Goal: Information Seeking & Learning: Learn about a topic

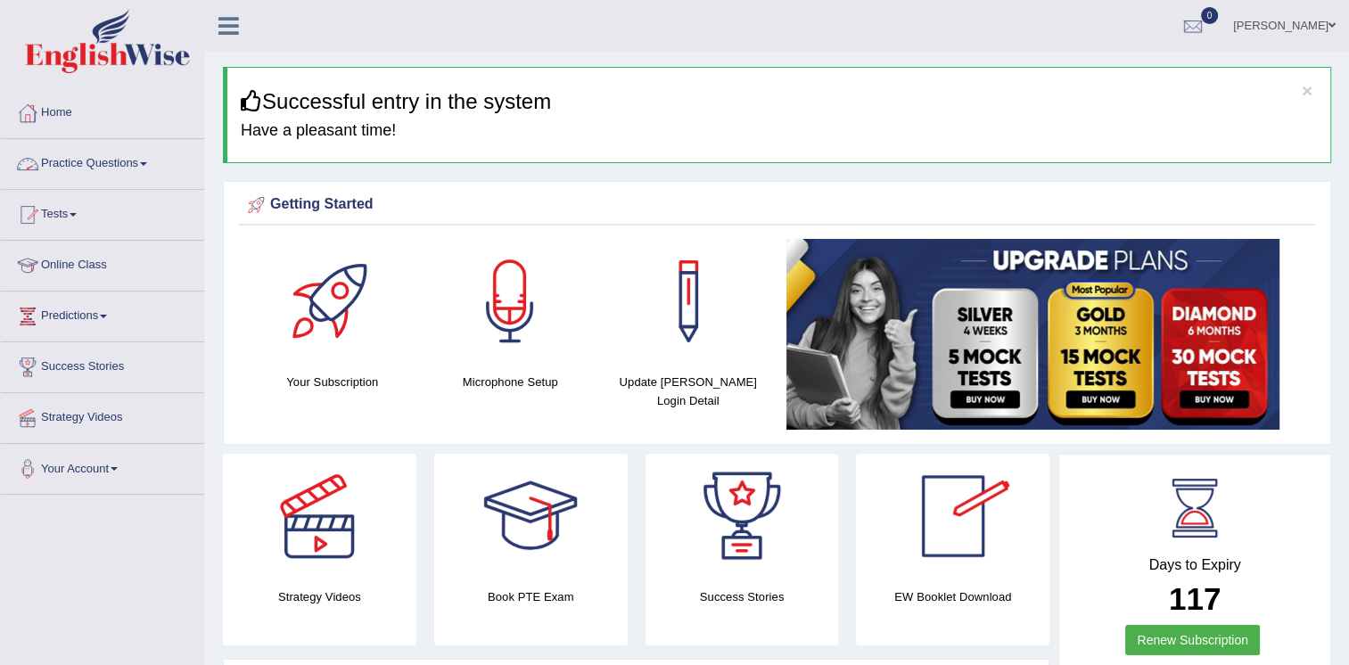
click at [140, 155] on link "Practice Questions" at bounding box center [102, 161] width 203 height 45
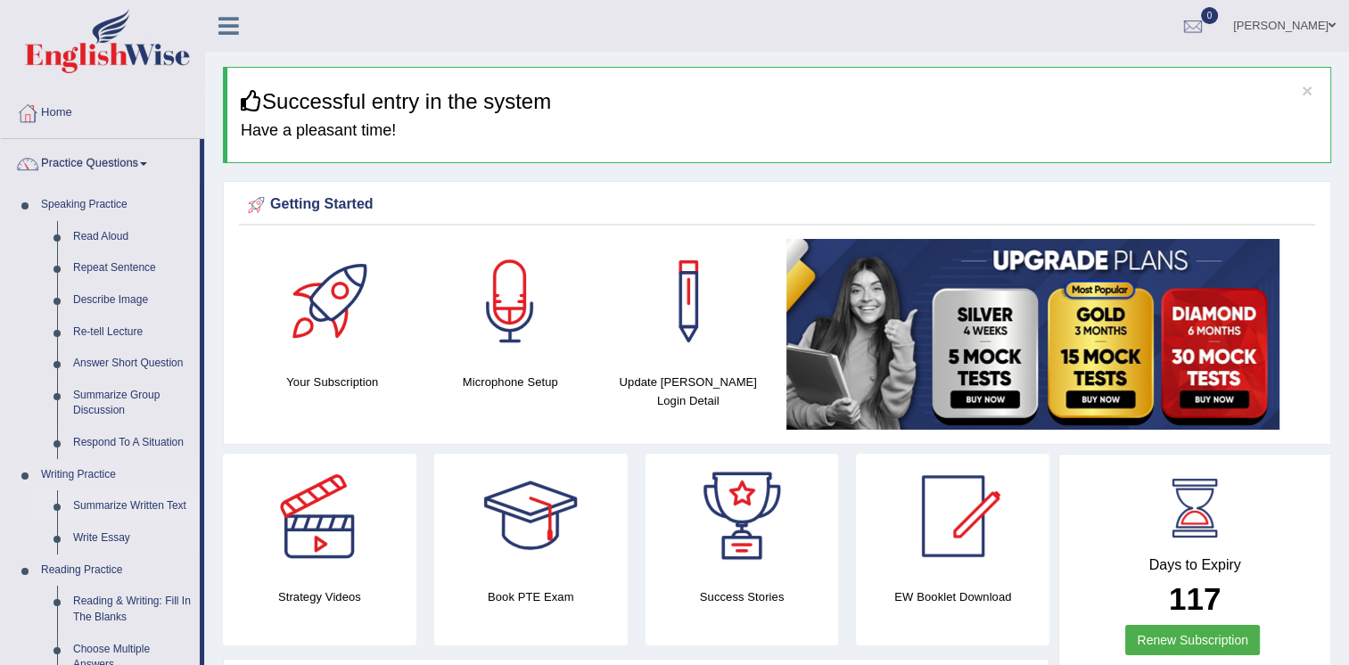
click at [109, 501] on link "Summarize Written Text" at bounding box center [132, 506] width 135 height 32
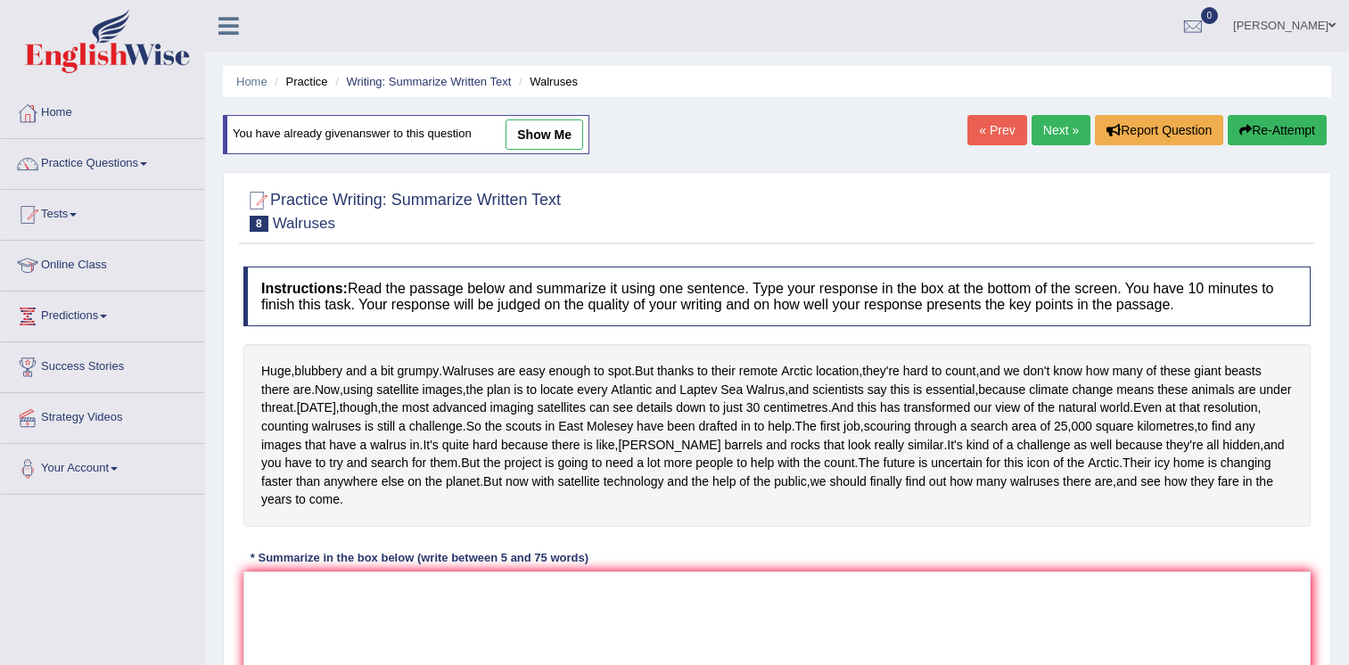
click at [550, 128] on link "show me" at bounding box center [545, 134] width 78 height 30
type textarea "Walruses are easy enough to spot, and thanks to individual remote Arrctic locat…"
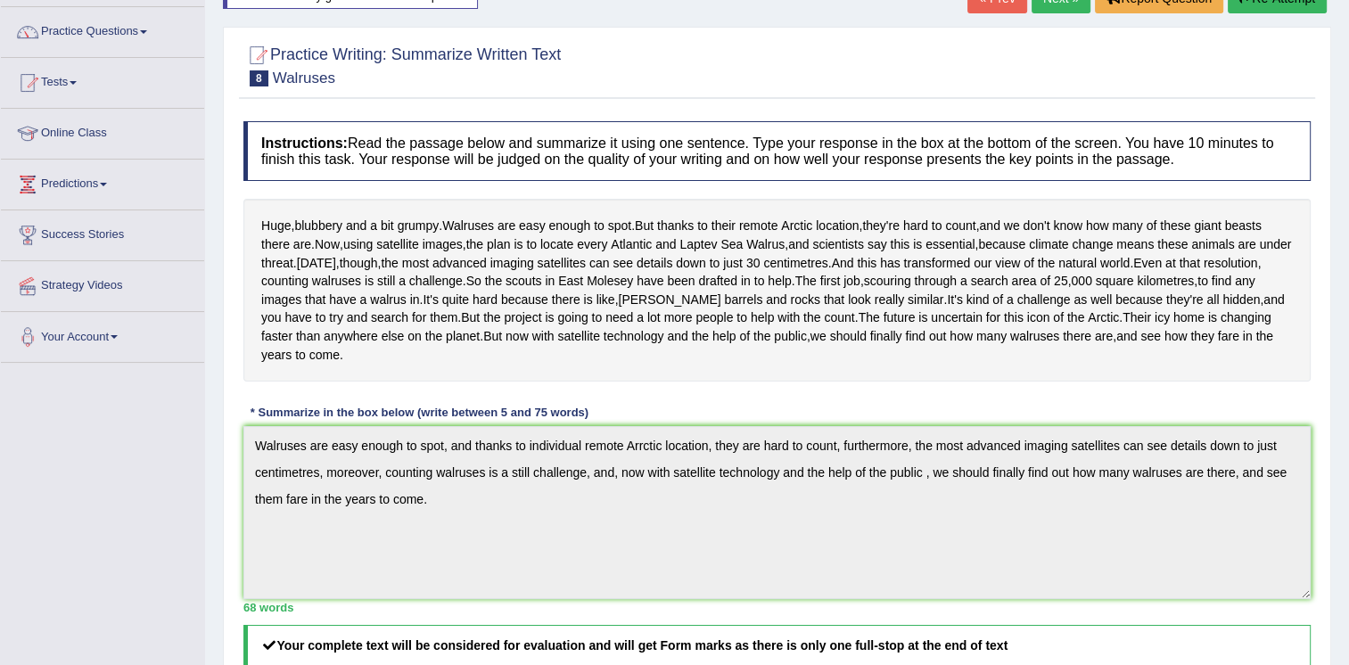
scroll to position [65, 0]
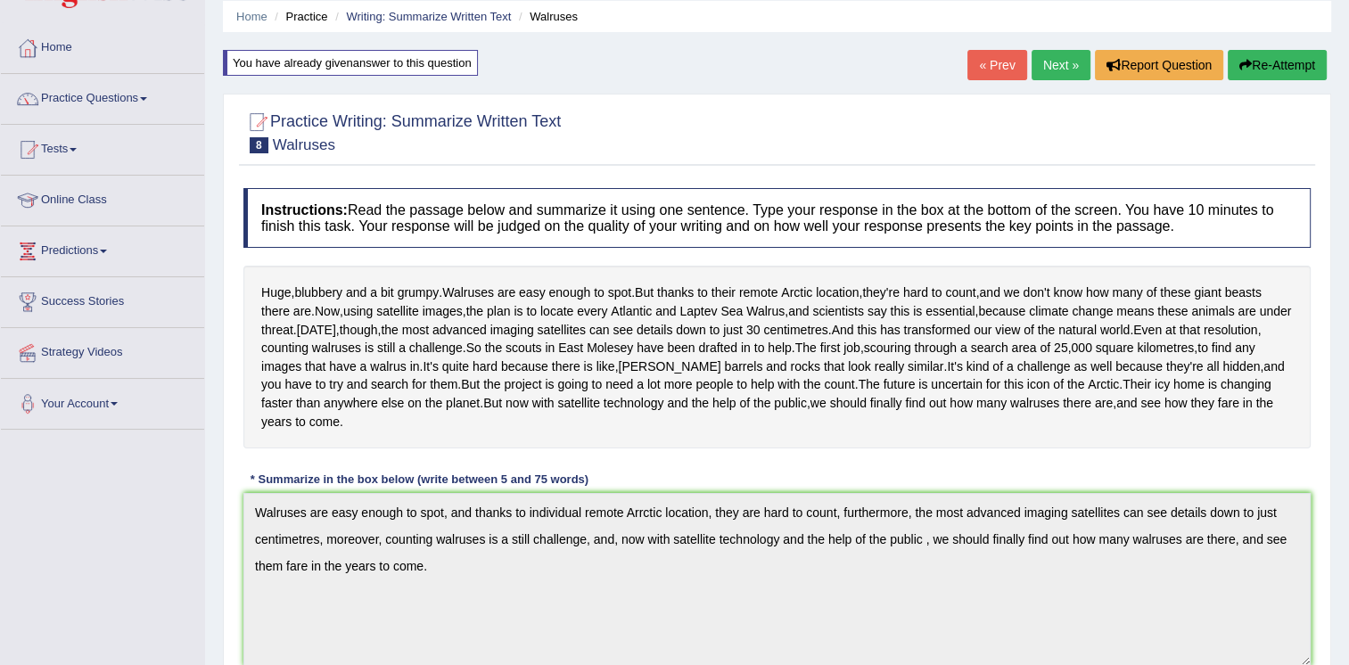
click at [1053, 56] on link "Next »" at bounding box center [1061, 65] width 59 height 30
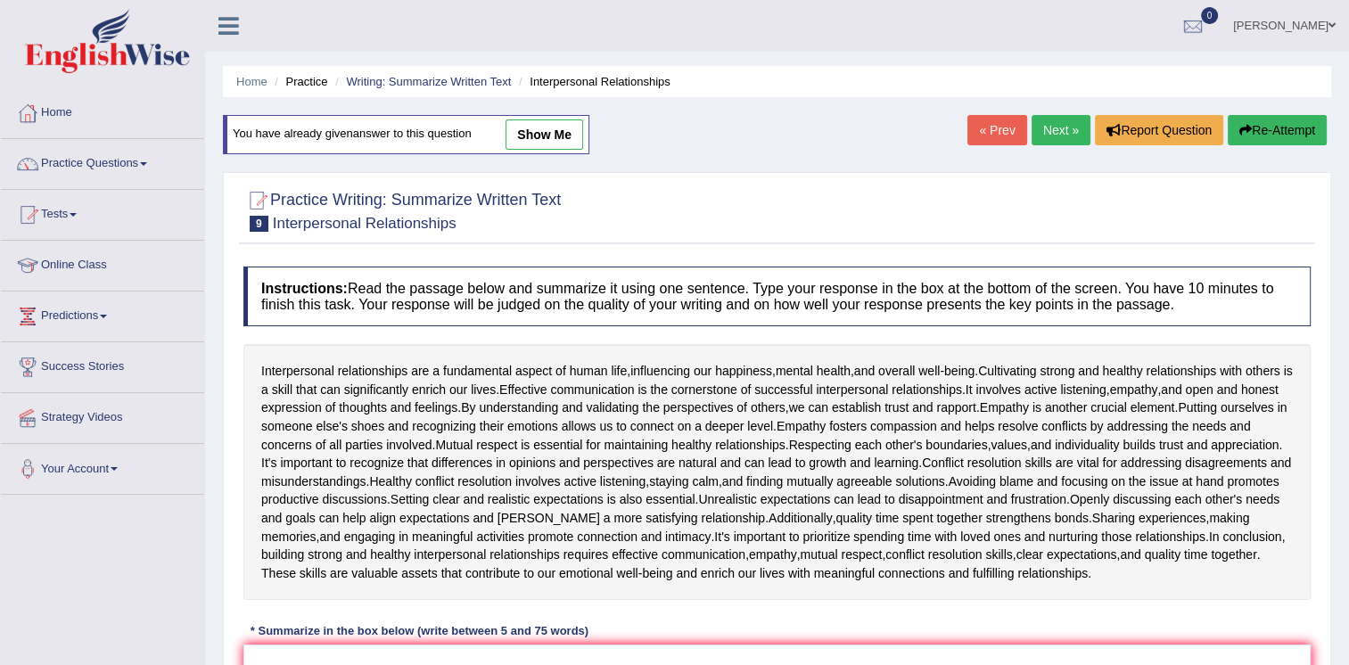
click at [554, 132] on link "show me" at bounding box center [545, 134] width 78 height 30
type textarea "Interpersonal relationships are a fundamental aspect of human life, influencing…"
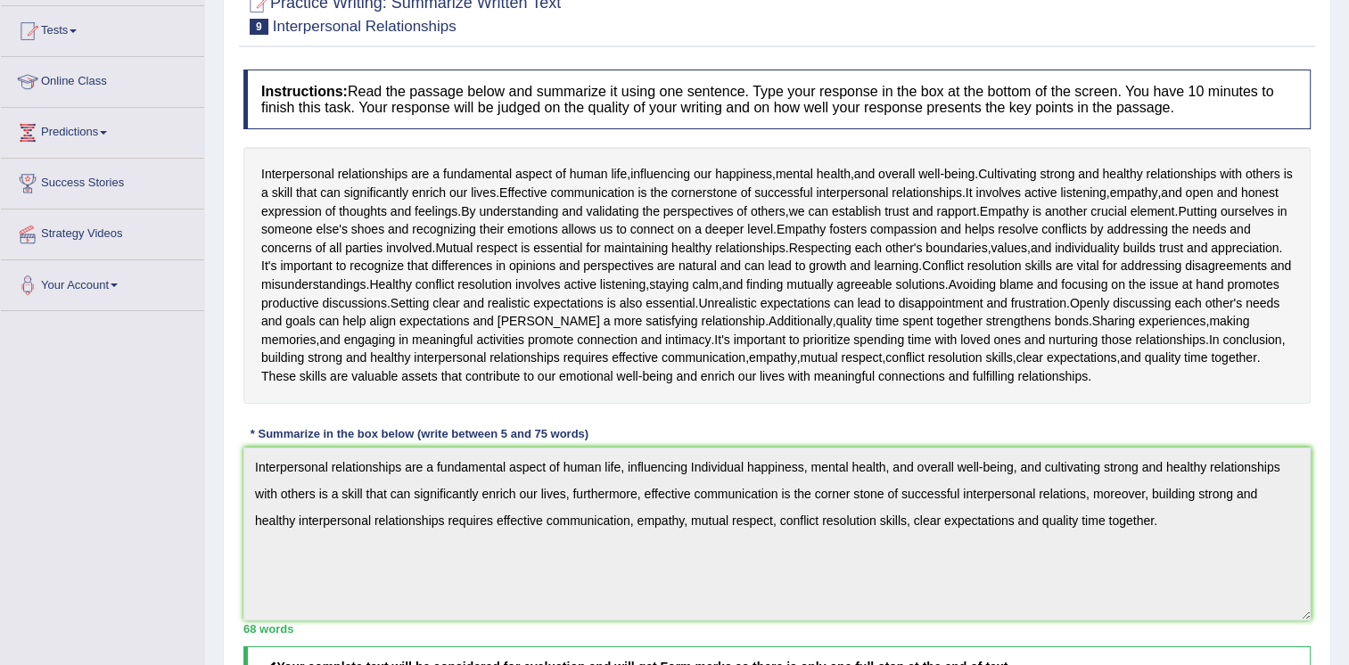
scroll to position [186, 0]
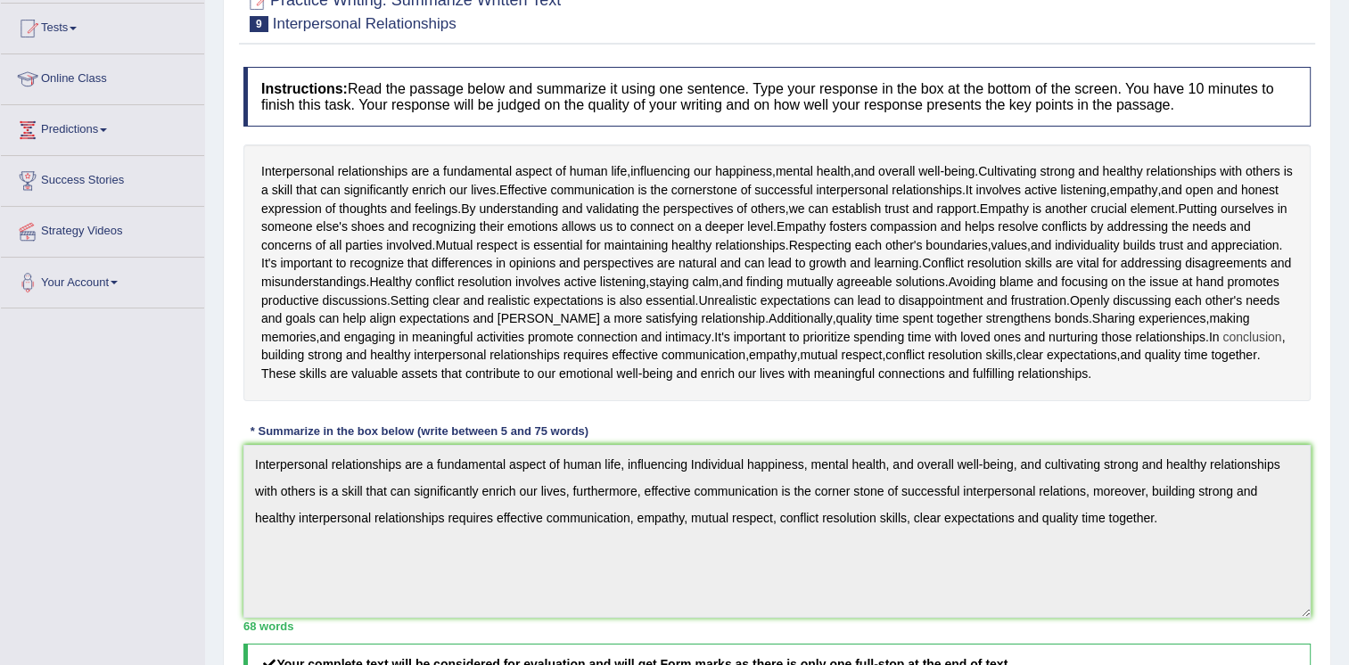
click at [1222, 347] on span "conclusion" at bounding box center [1251, 337] width 59 height 19
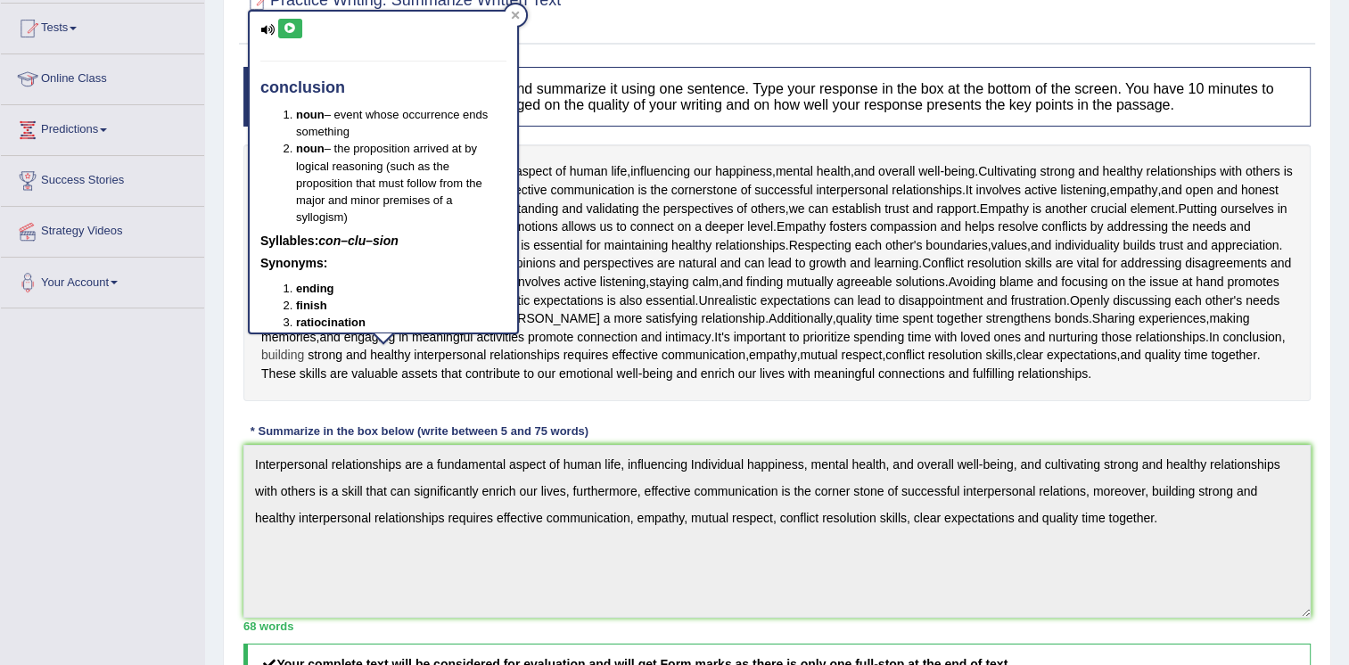
drag, startPoint x: 410, startPoint y: 350, endPoint x: 449, endPoint y: 353, distance: 39.3
click at [449, 353] on div "Interpersonal relationships are a fundamental aspect of human life , influencin…" at bounding box center [776, 272] width 1067 height 256
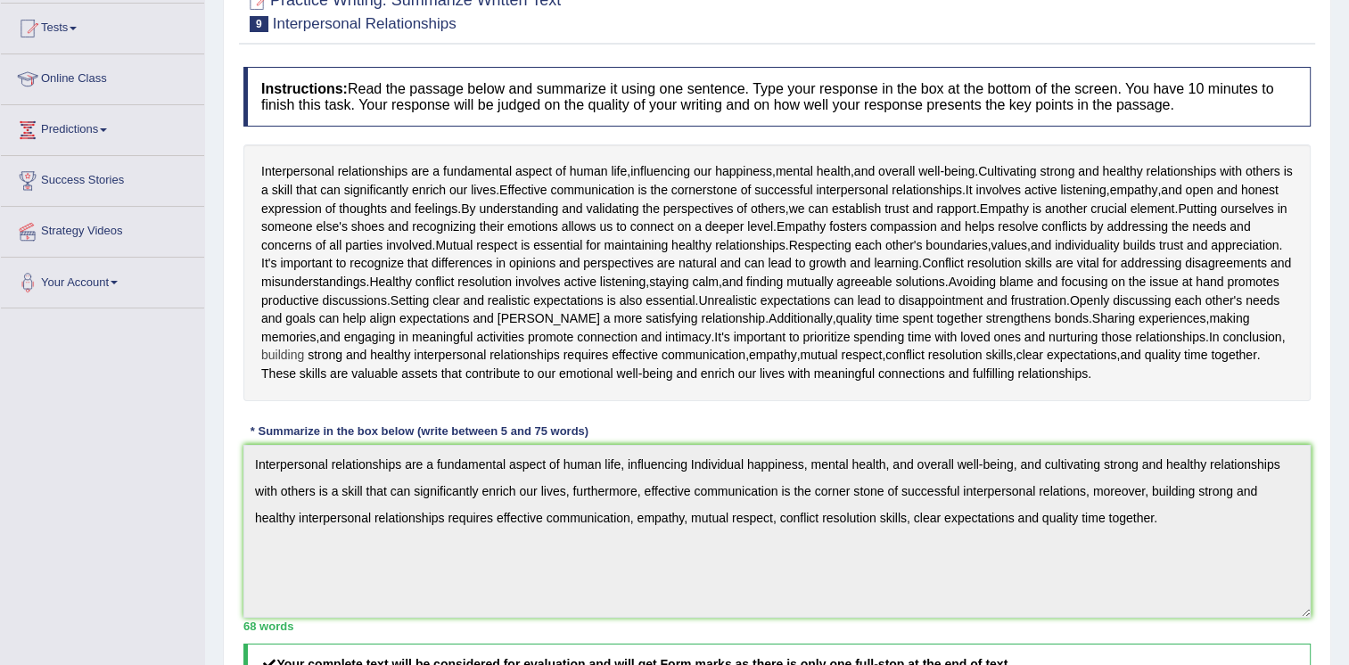
drag, startPoint x: 449, startPoint y: 353, endPoint x: 430, endPoint y: 350, distance: 19.8
click at [304, 350] on span "building" at bounding box center [282, 355] width 43 height 19
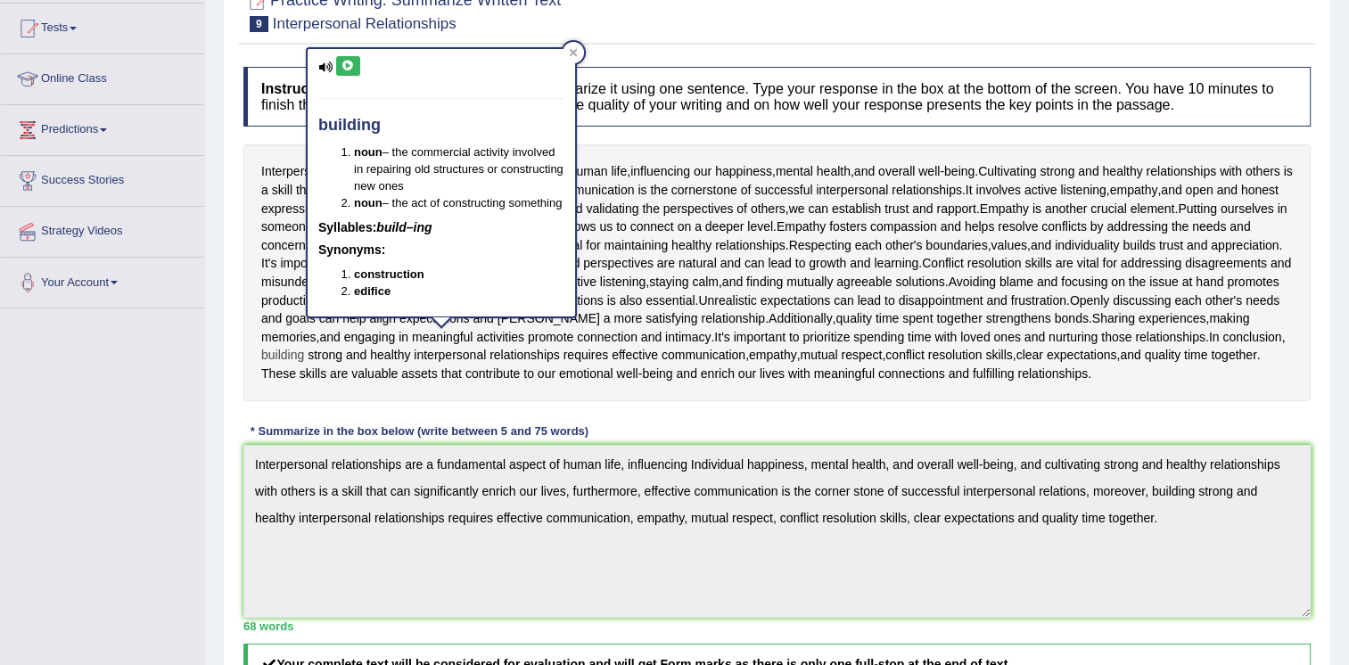
click at [304, 356] on span "building" at bounding box center [282, 355] width 43 height 19
click at [774, 429] on div "Instructions: Read the passage below and summarize it using one sentence. Type …" at bounding box center [777, 523] width 1076 height 930
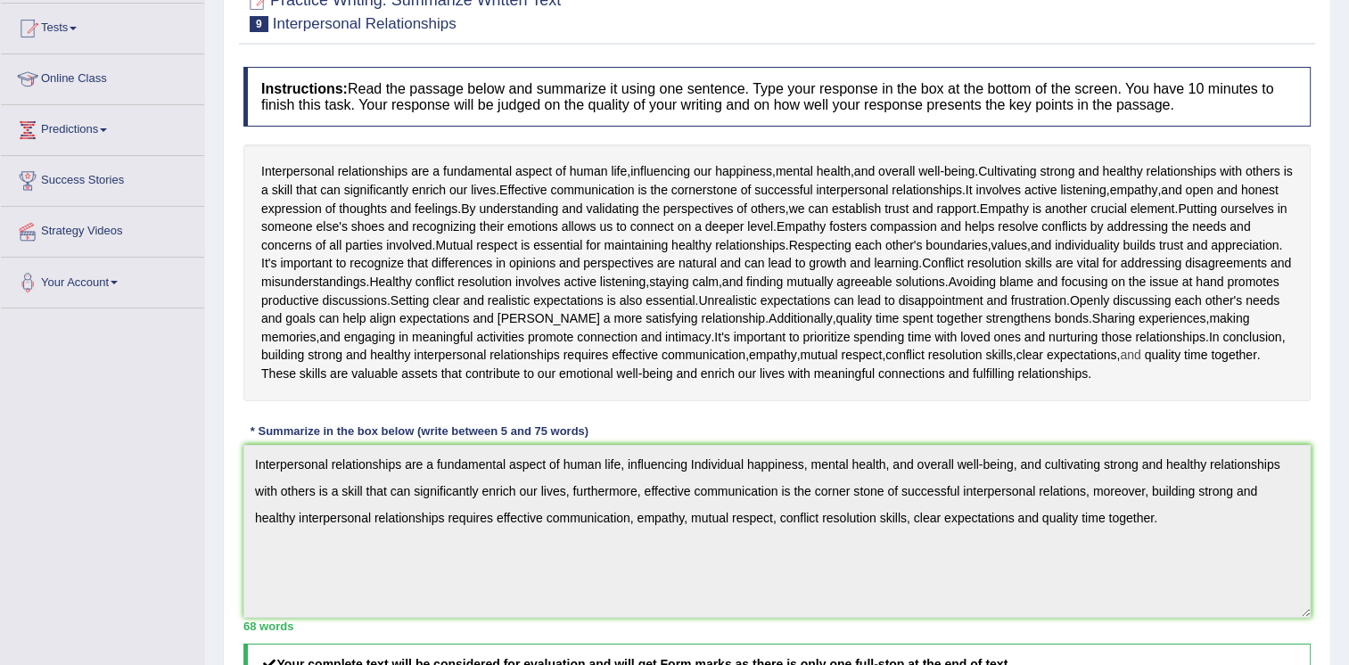
drag, startPoint x: 260, startPoint y: 173, endPoint x: 342, endPoint y: 374, distance: 217.6
click at [342, 374] on div "Interpersonal relationships are a fundamental aspect of human life , influencin…" at bounding box center [776, 272] width 1067 height 256
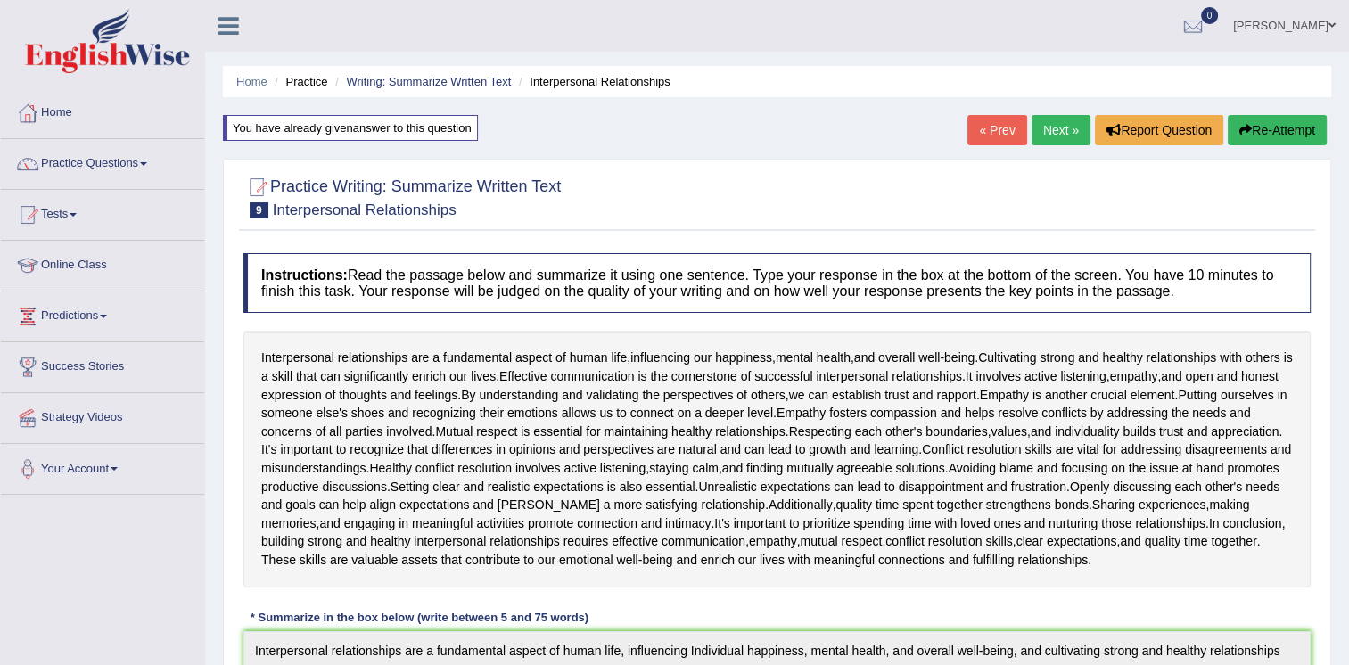
click at [1059, 127] on link "Next »" at bounding box center [1061, 130] width 59 height 30
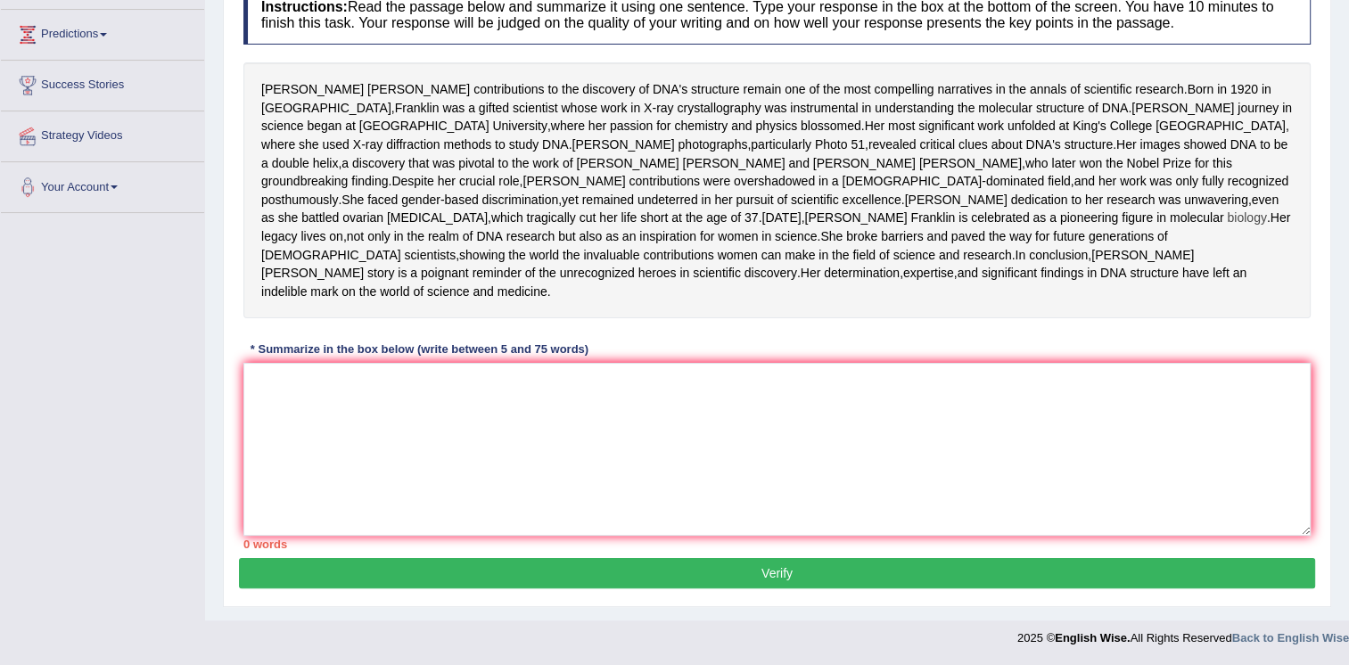
click at [1227, 227] on span "biology" at bounding box center [1246, 218] width 39 height 19
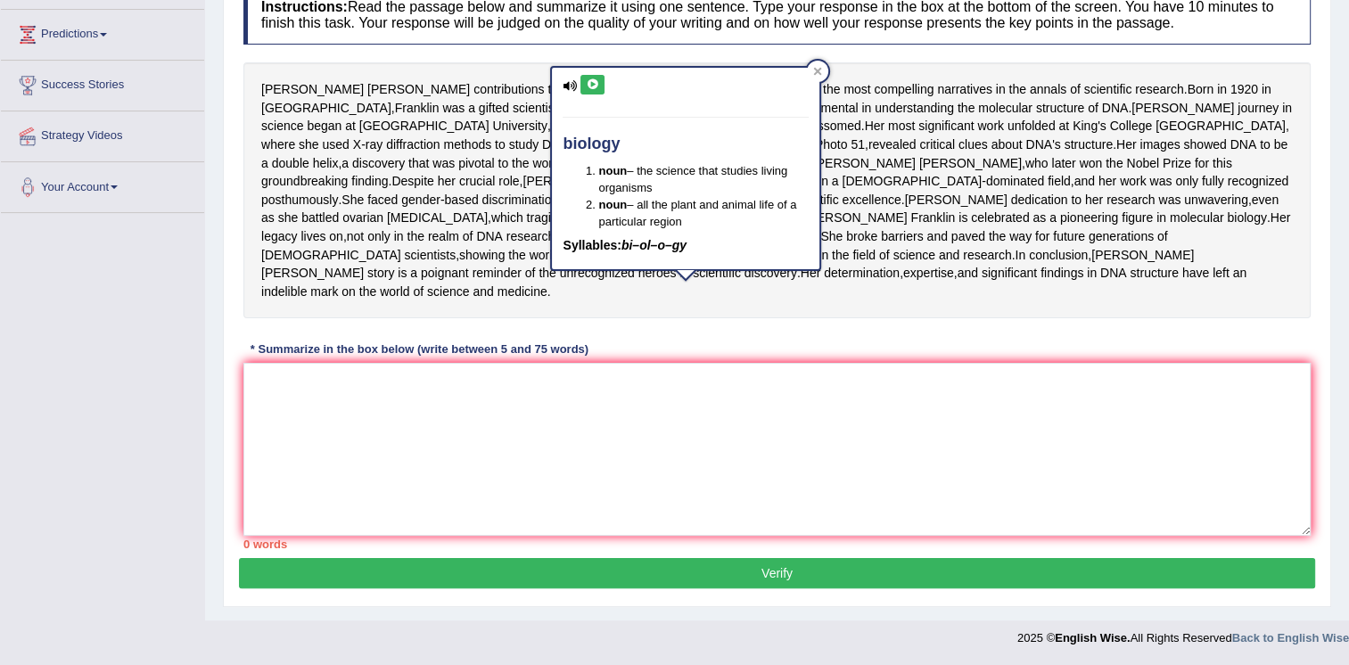
click at [906, 234] on div "Rosalind Franklin's contributions to the discovery of DNA's structure remain on…" at bounding box center [776, 190] width 1067 height 256
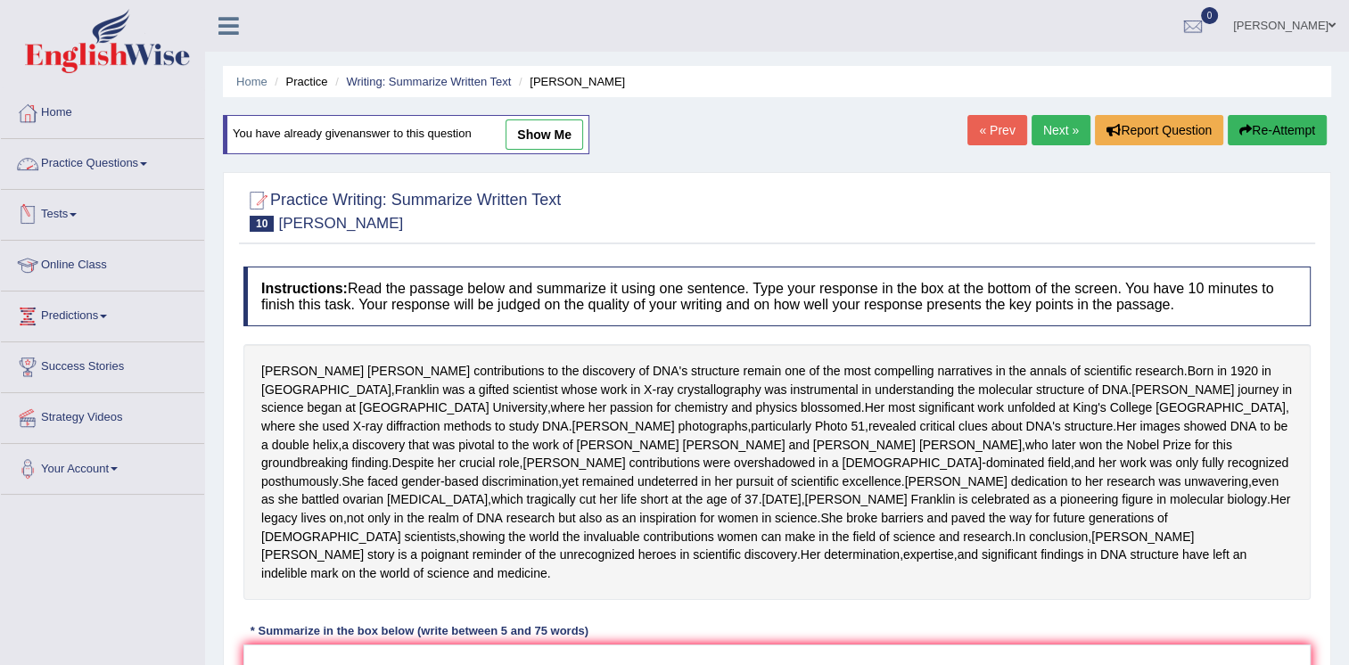
click at [139, 161] on link "Practice Questions" at bounding box center [102, 161] width 203 height 45
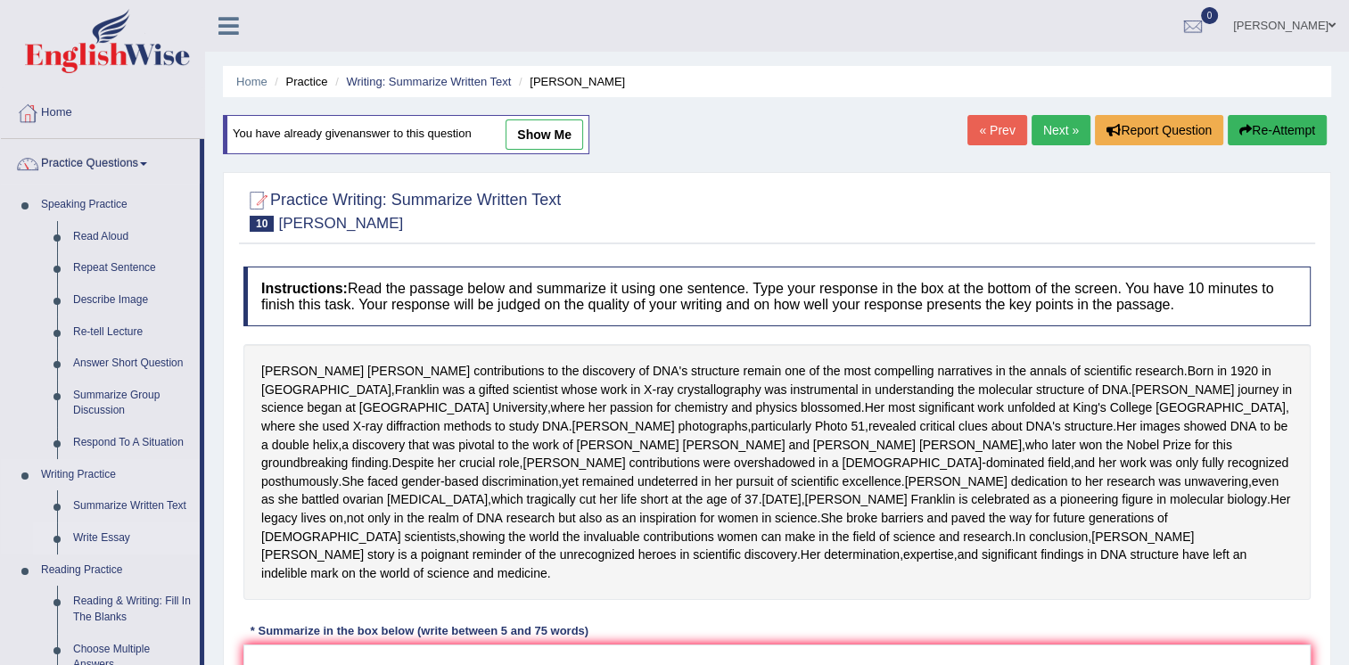
click at [114, 537] on link "Write Essay" at bounding box center [132, 538] width 135 height 32
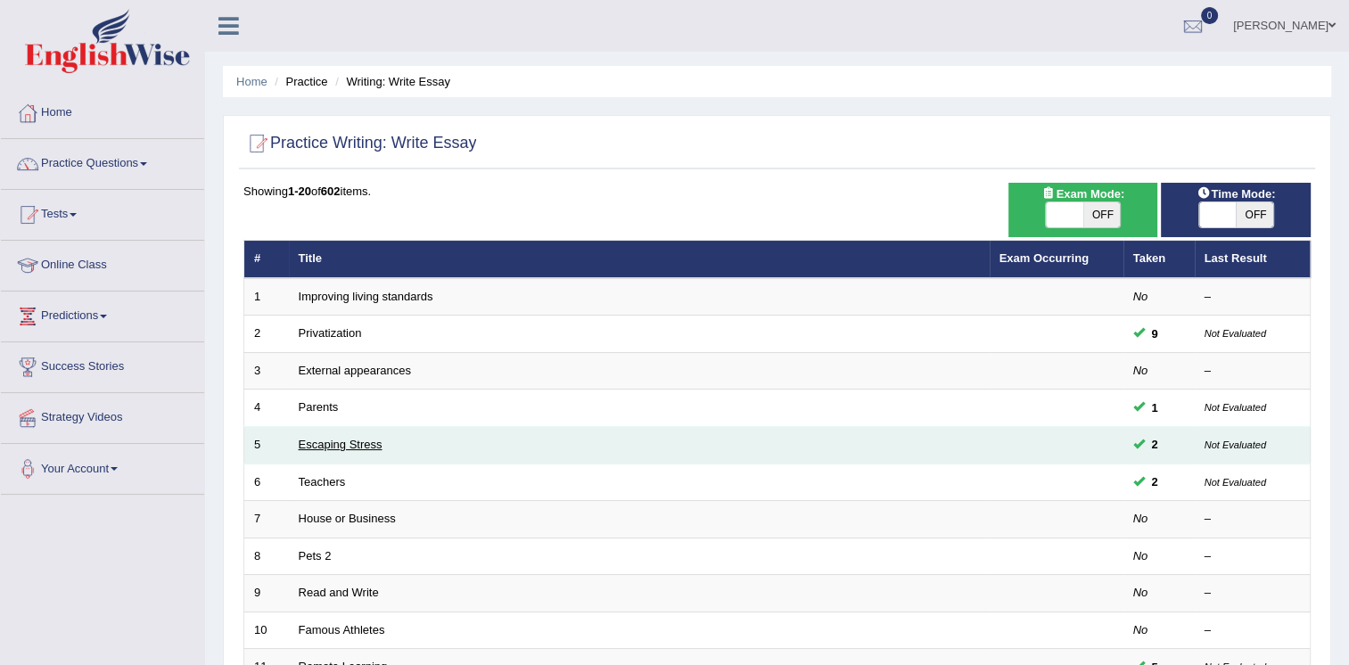
click at [339, 443] on link "Escaping Stress" at bounding box center [341, 444] width 84 height 13
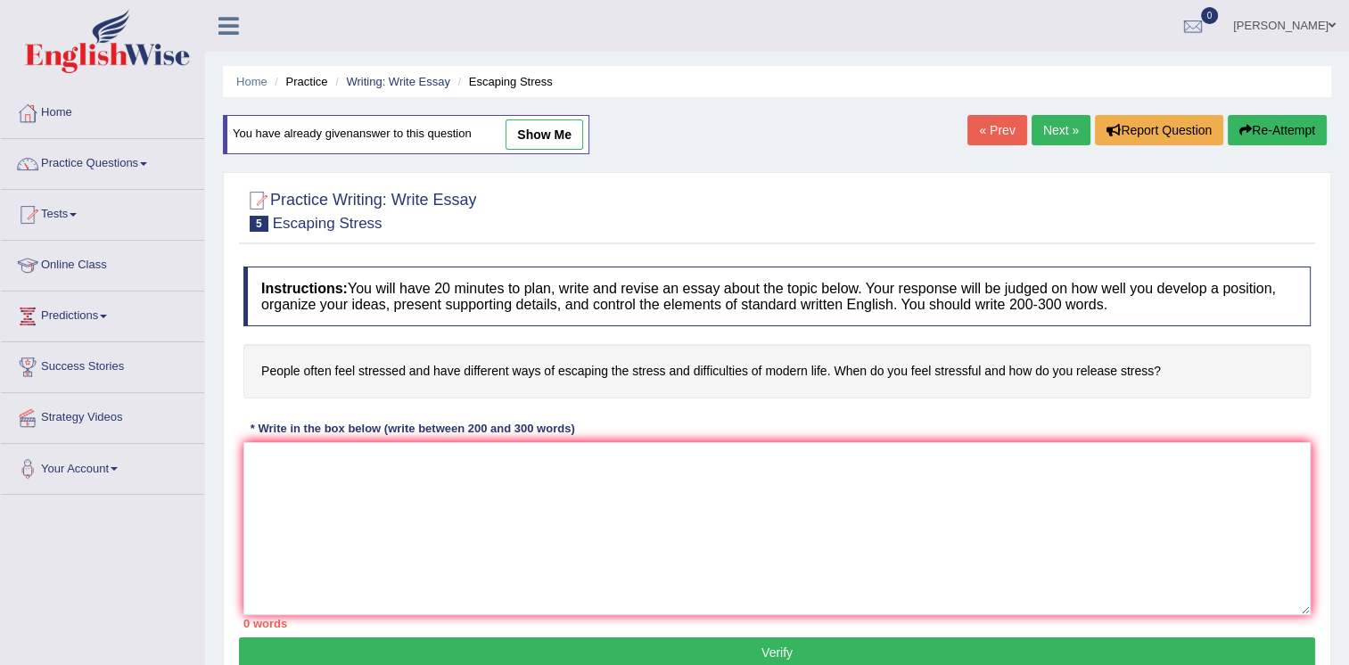
click at [532, 126] on link "show me" at bounding box center [545, 134] width 78 height 30
type textarea "The increasing influence of stress on our lives has ignited numerous discussion…"
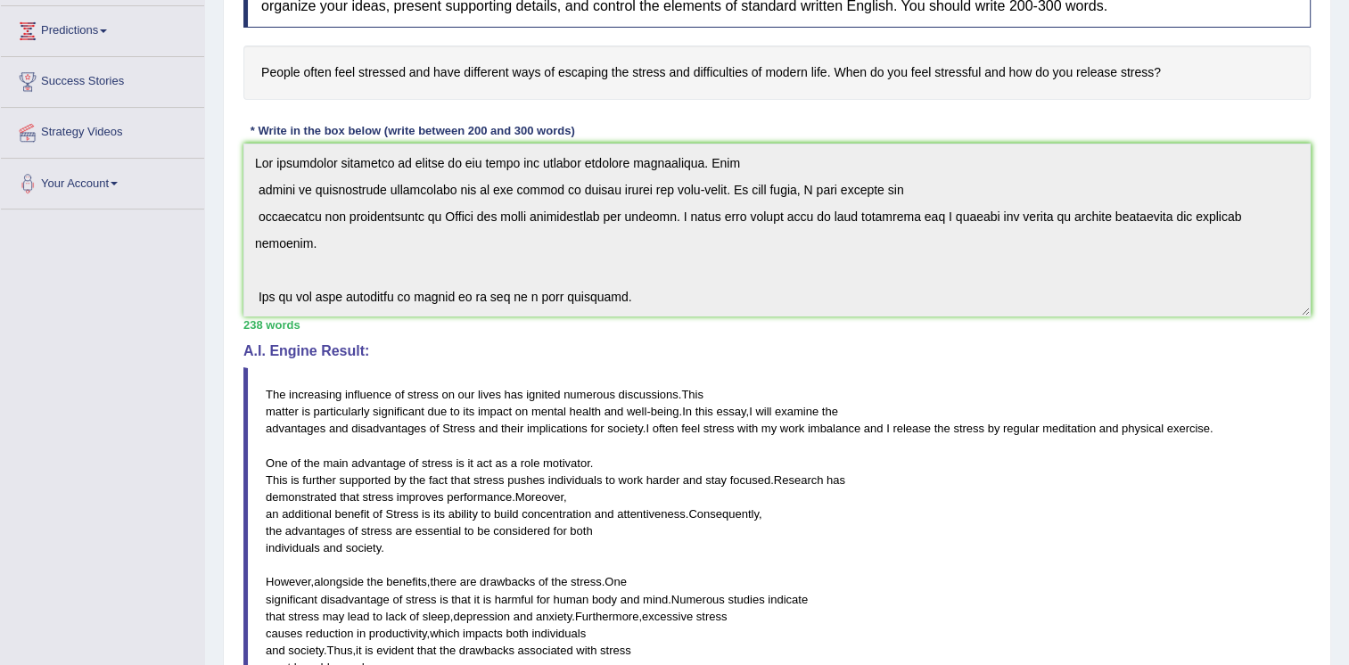
scroll to position [308, 0]
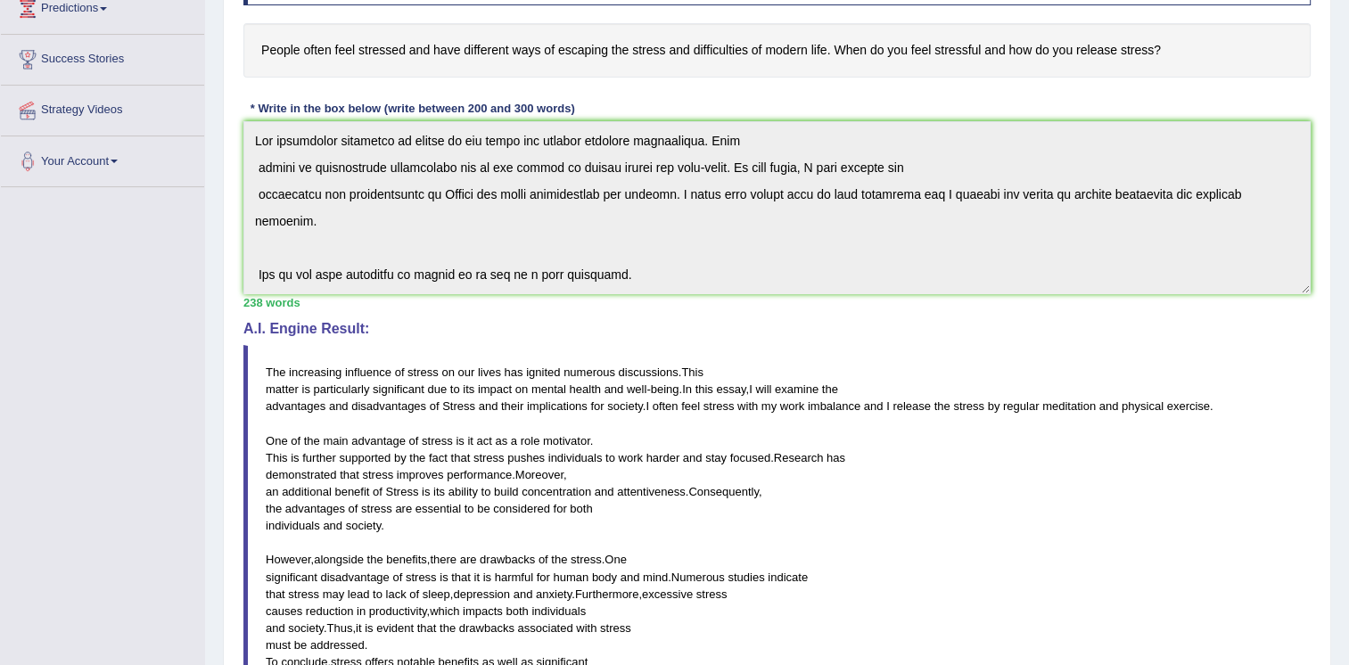
click at [275, 445] on blockquote "The increasing influence of stress on our lives has ignited numerous discussion…" at bounding box center [776, 542] width 1067 height 395
drag, startPoint x: 470, startPoint y: 439, endPoint x: 532, endPoint y: 447, distance: 62.9
click at [532, 447] on blockquote "The increasing influence of stress on our lives has ignited numerous discussion…" at bounding box center [776, 542] width 1067 height 395
click at [582, 458] on span "individuals" at bounding box center [575, 457] width 54 height 13
drag, startPoint x: 582, startPoint y: 458, endPoint x: 728, endPoint y: 460, distance: 145.3
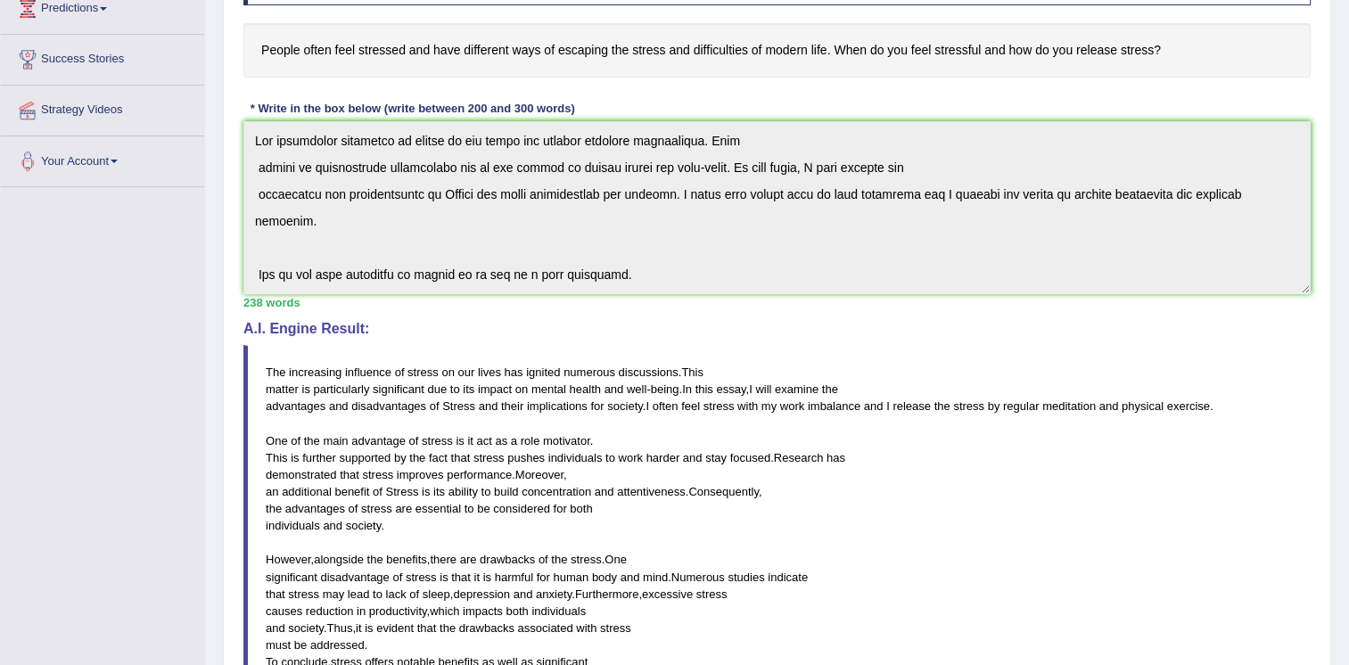
click at [728, 460] on blockquote "The increasing influence of stress on our lives has ignited numerous discussion…" at bounding box center [776, 542] width 1067 height 395
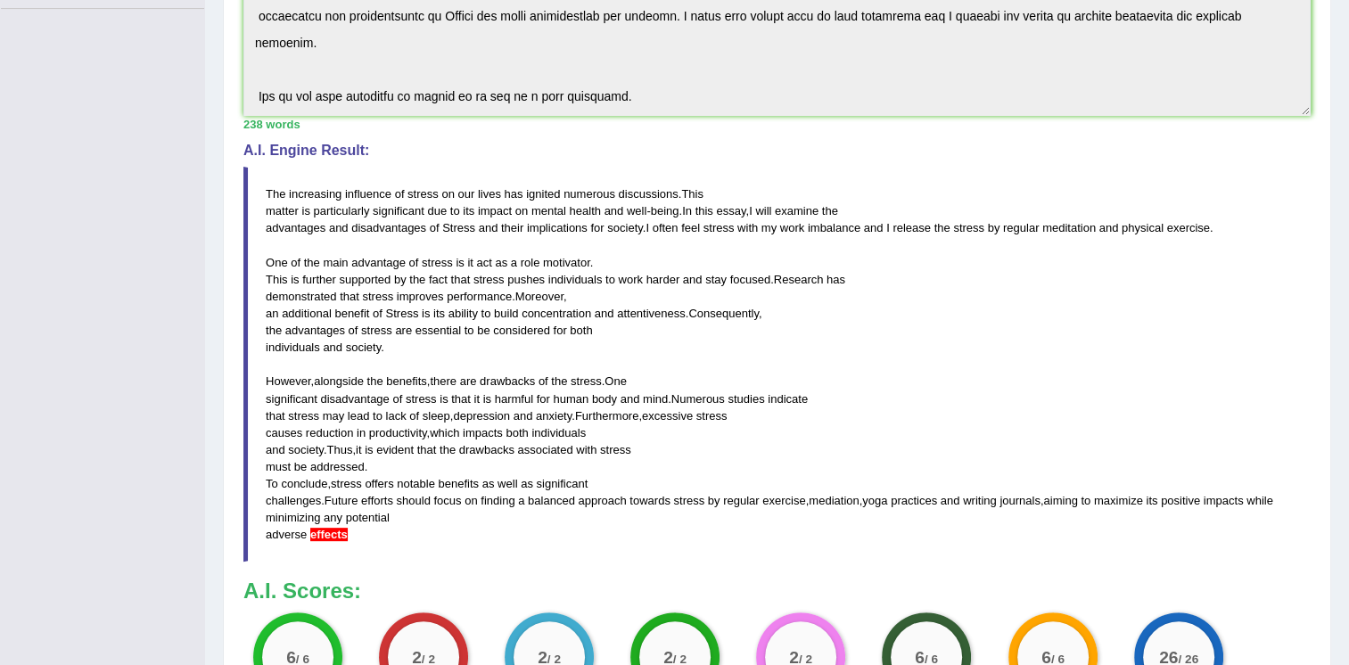
scroll to position [547, 0]
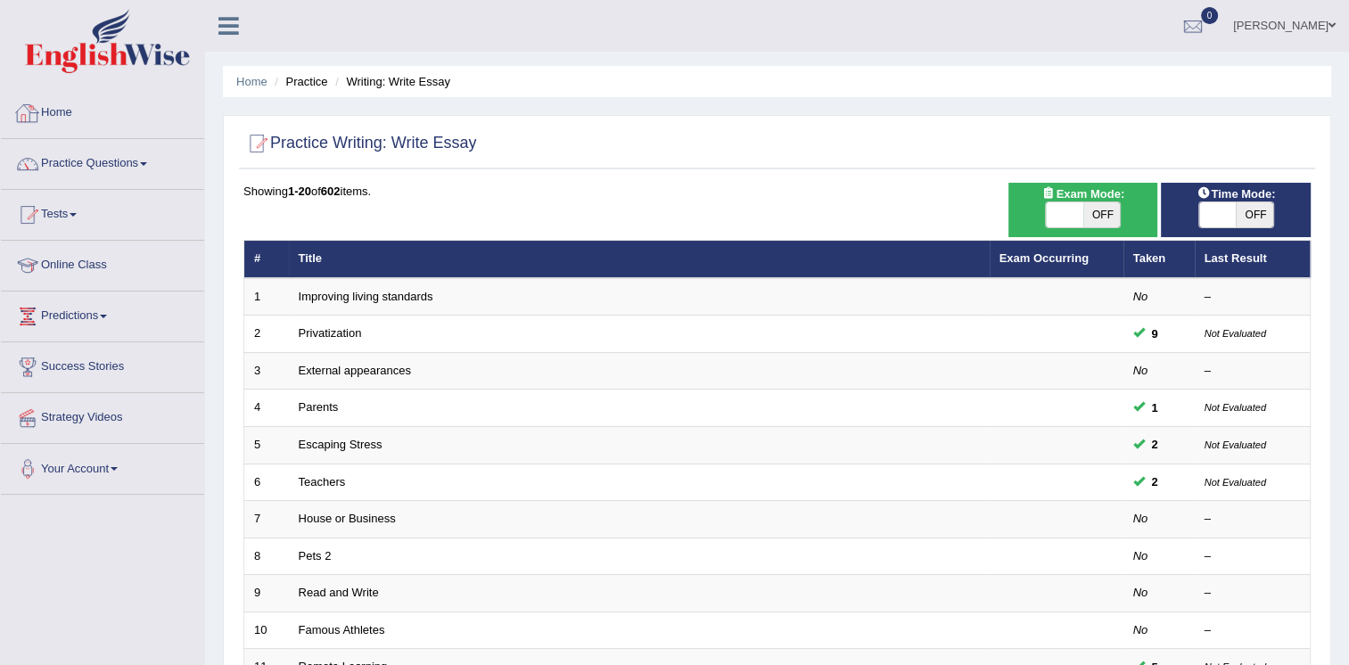
click at [70, 108] on link "Home" at bounding box center [102, 110] width 203 height 45
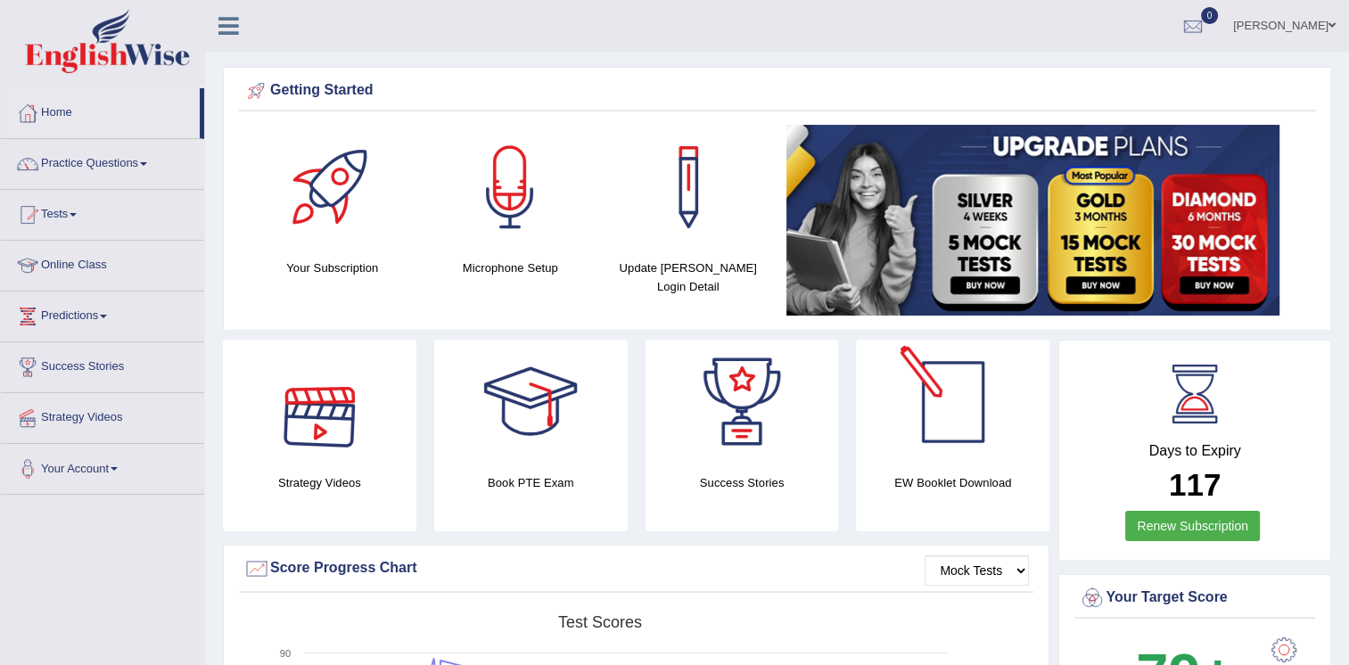
click at [942, 431] on div at bounding box center [953, 402] width 125 height 125
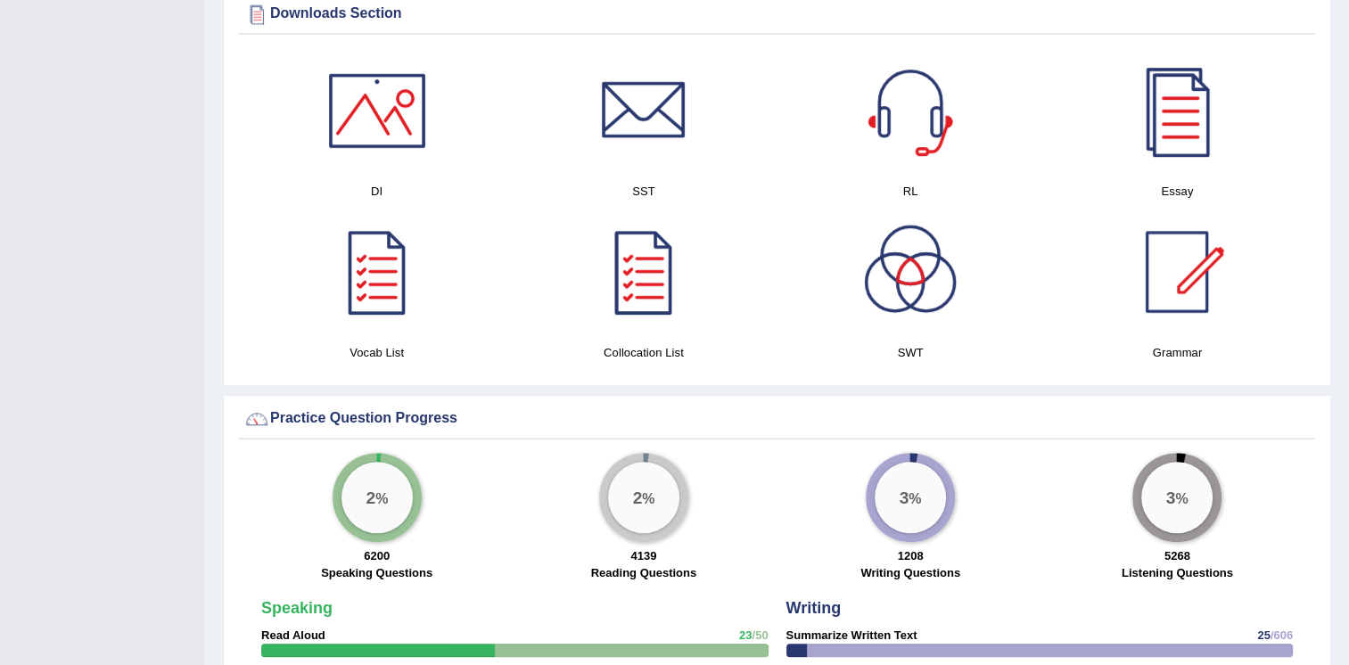
scroll to position [916, 0]
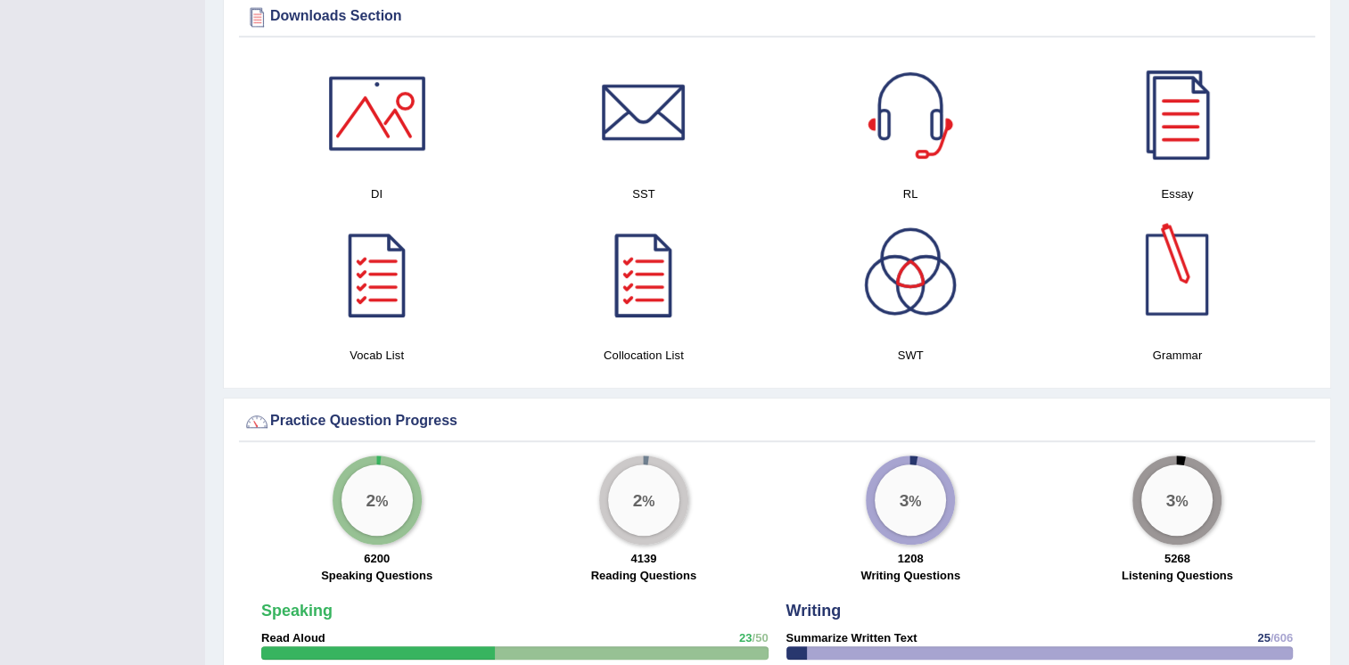
click at [1184, 262] on div at bounding box center [1176, 274] width 125 height 125
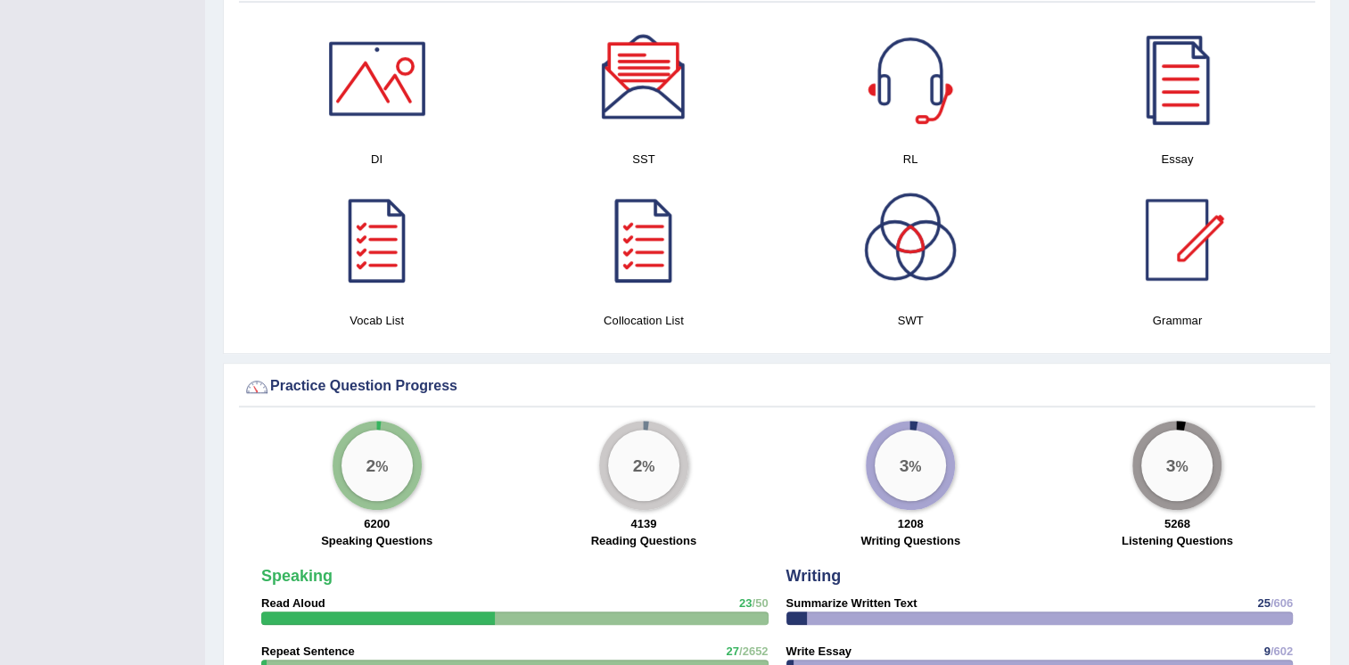
scroll to position [954, 0]
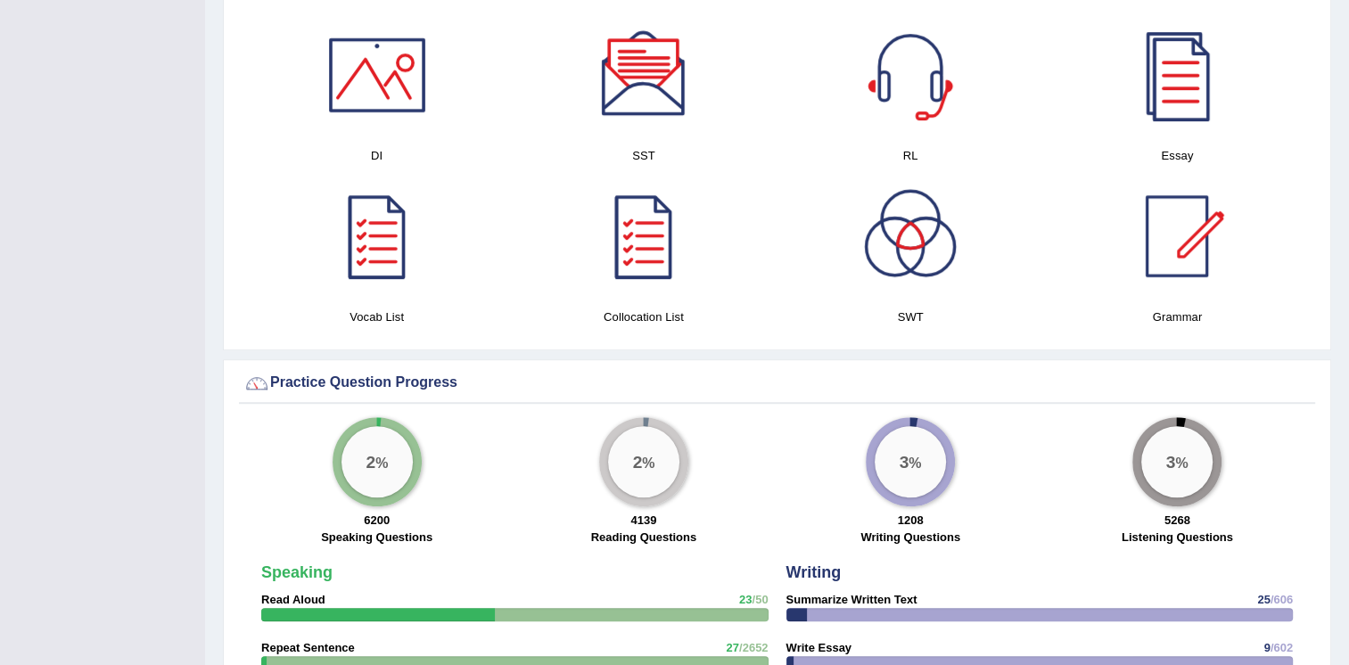
click at [371, 248] on div at bounding box center [377, 236] width 125 height 125
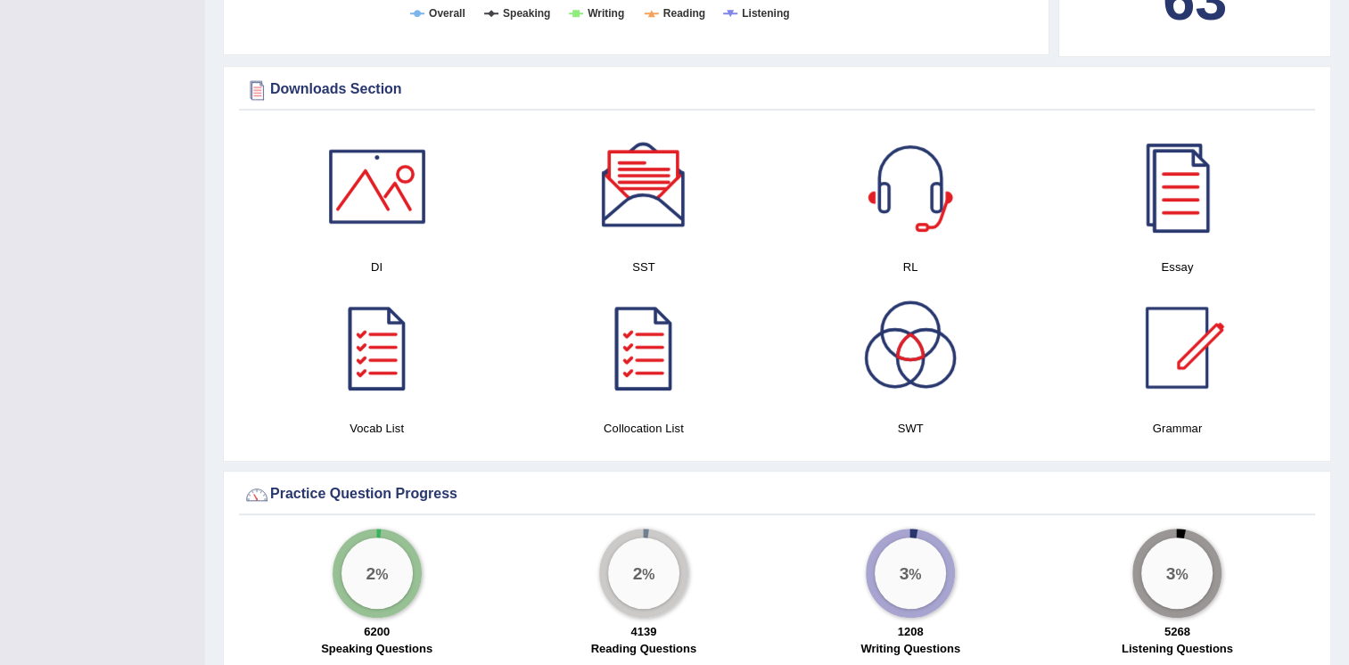
scroll to position [887, 0]
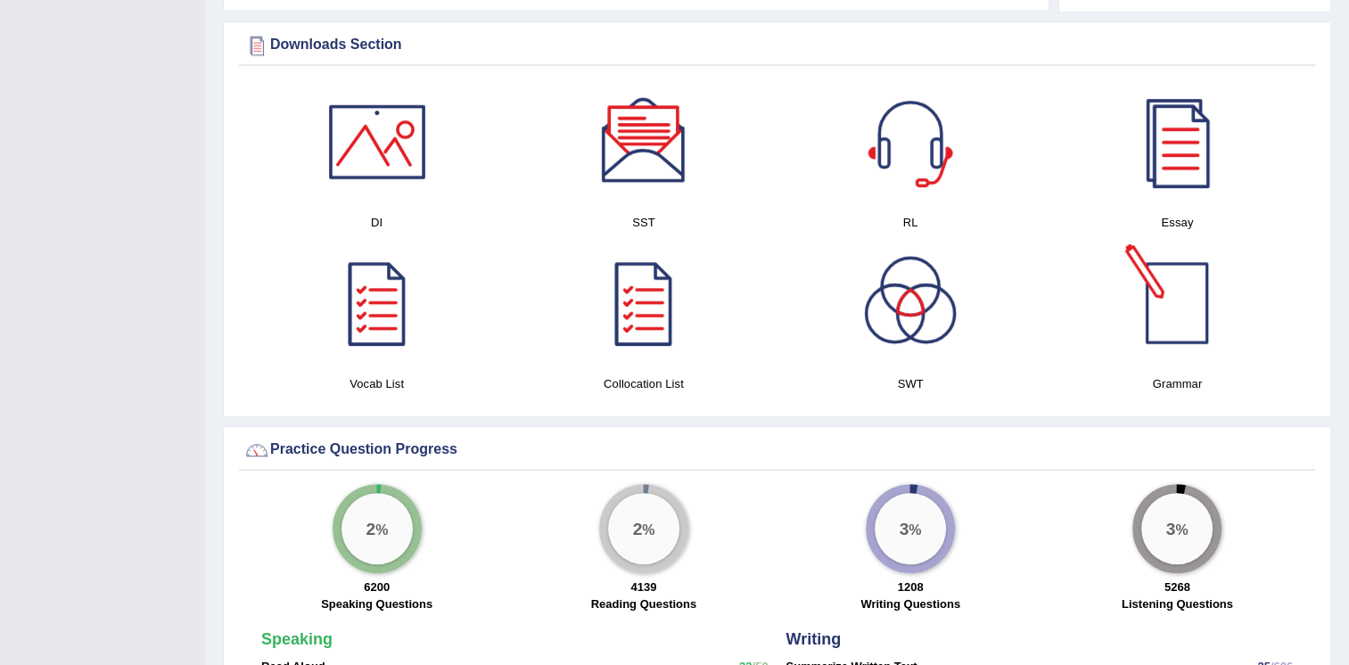
click at [1187, 303] on div at bounding box center [1176, 303] width 125 height 125
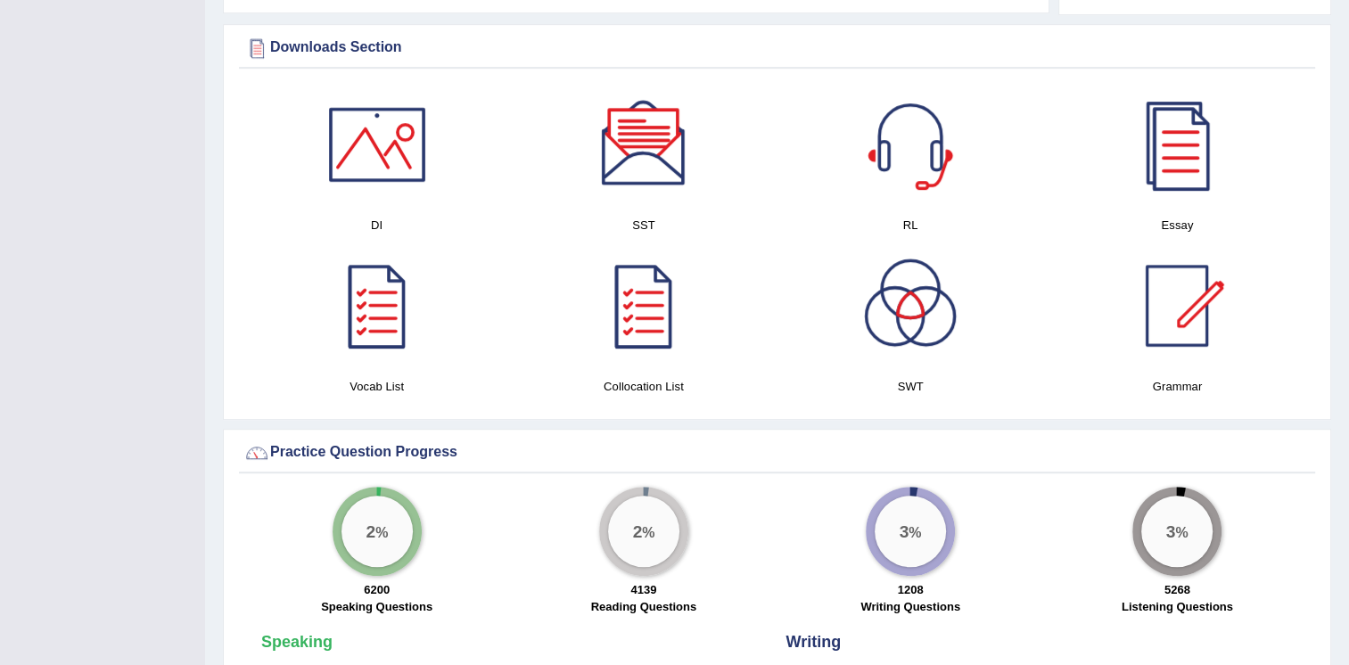
scroll to position [781, 0]
